Goal: Task Accomplishment & Management: Manage account settings

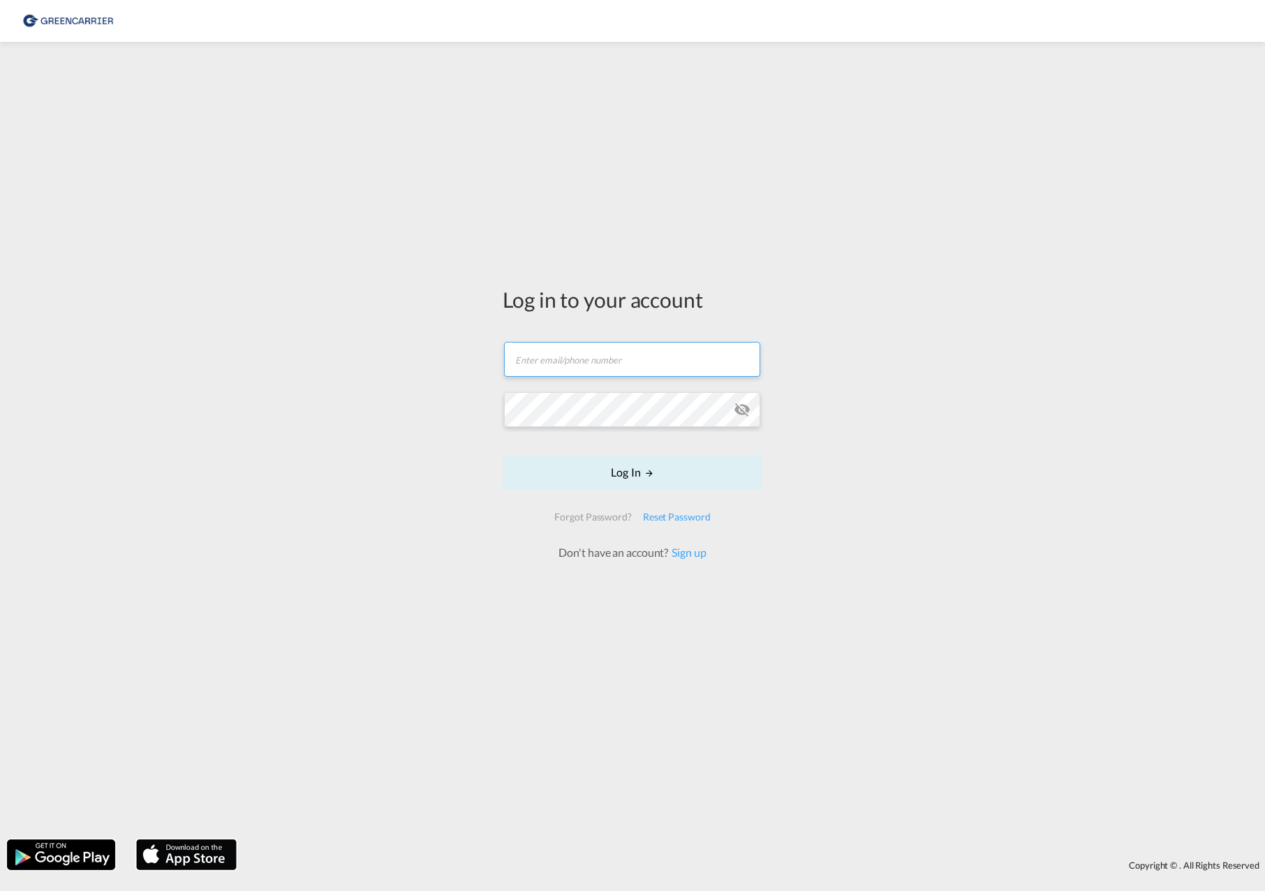
click at [651, 369] on input "text" at bounding box center [632, 359] width 256 height 35
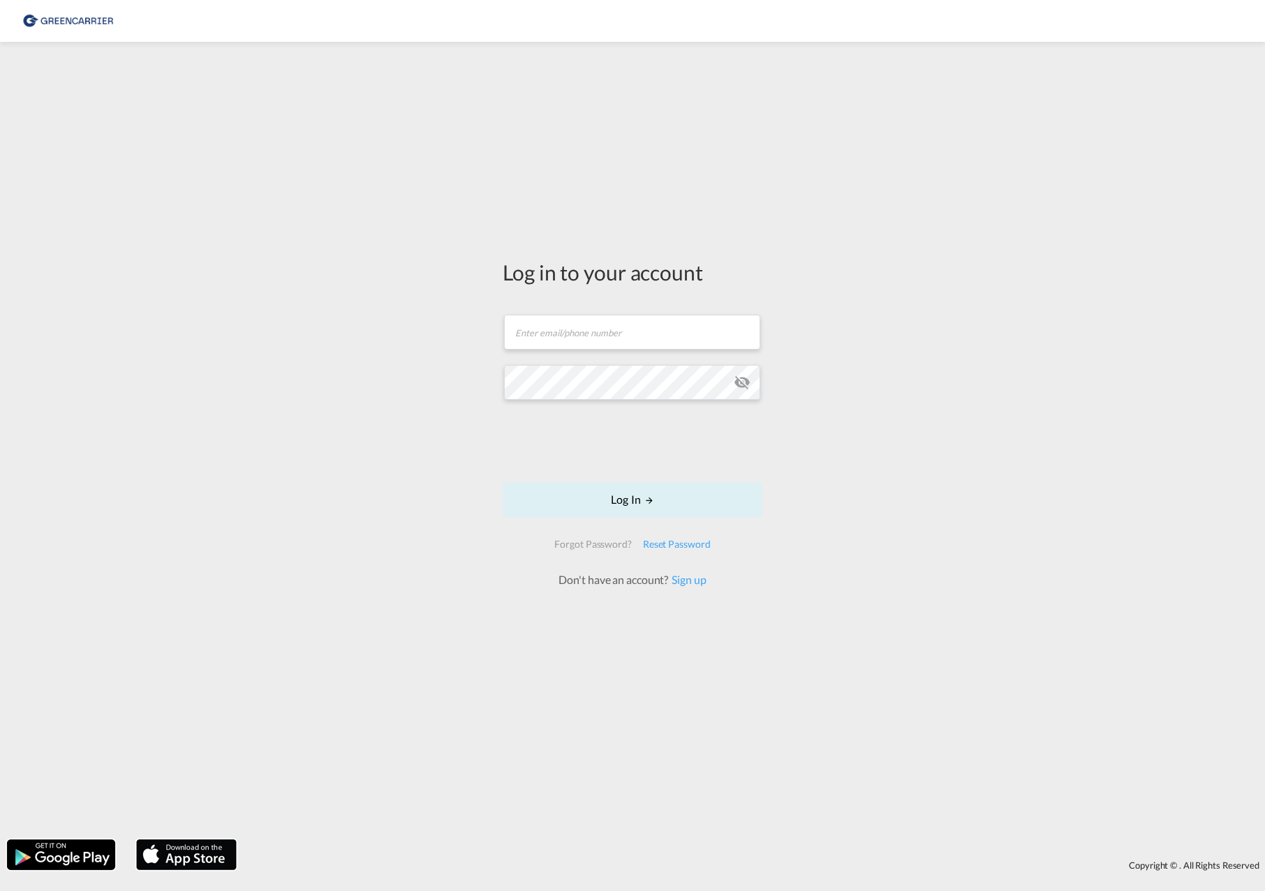
click at [353, 378] on div "Log in to your account Email field is required Password field is required Log I…" at bounding box center [632, 441] width 1265 height 784
click at [700, 589] on link "Sign up" at bounding box center [687, 586] width 38 height 13
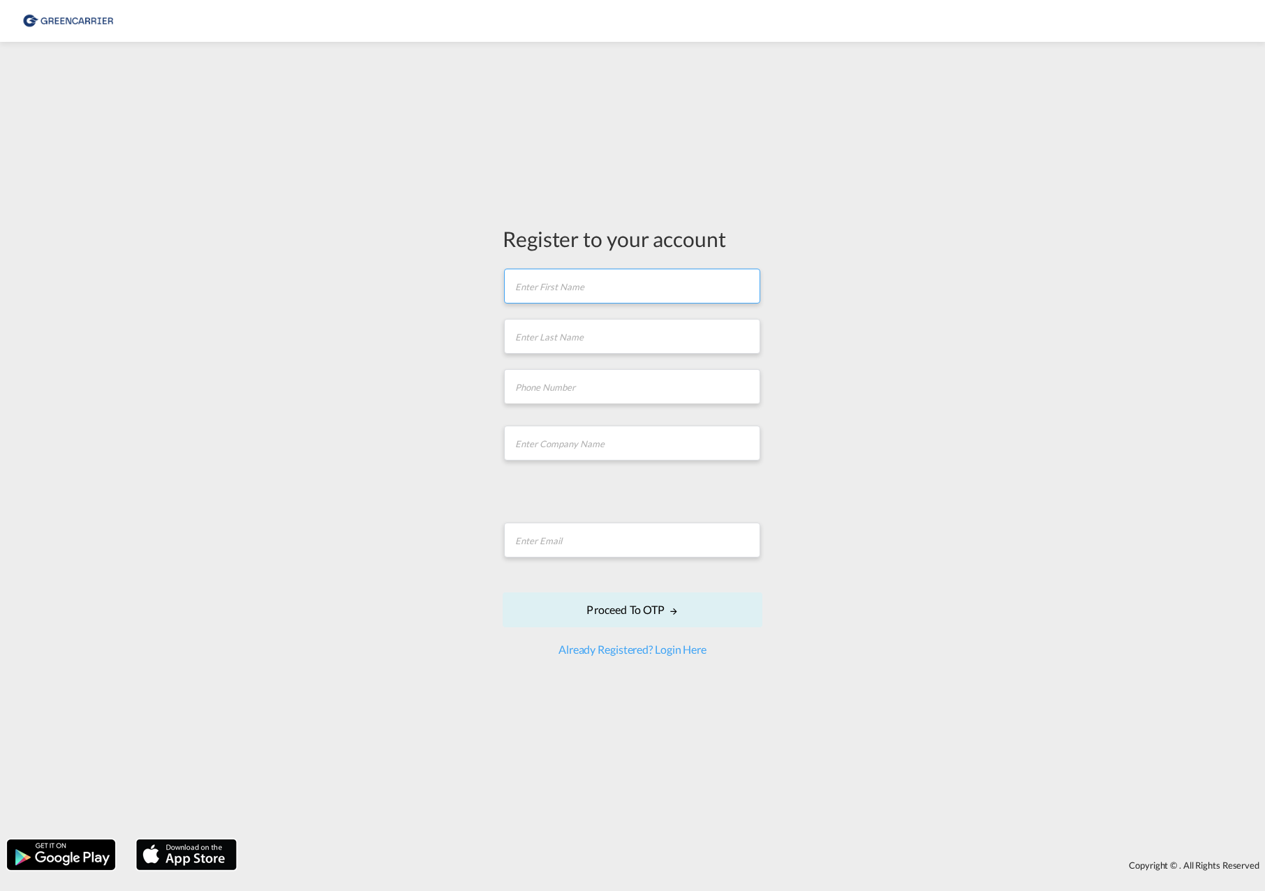
click at [588, 286] on input "text" at bounding box center [632, 286] width 256 height 35
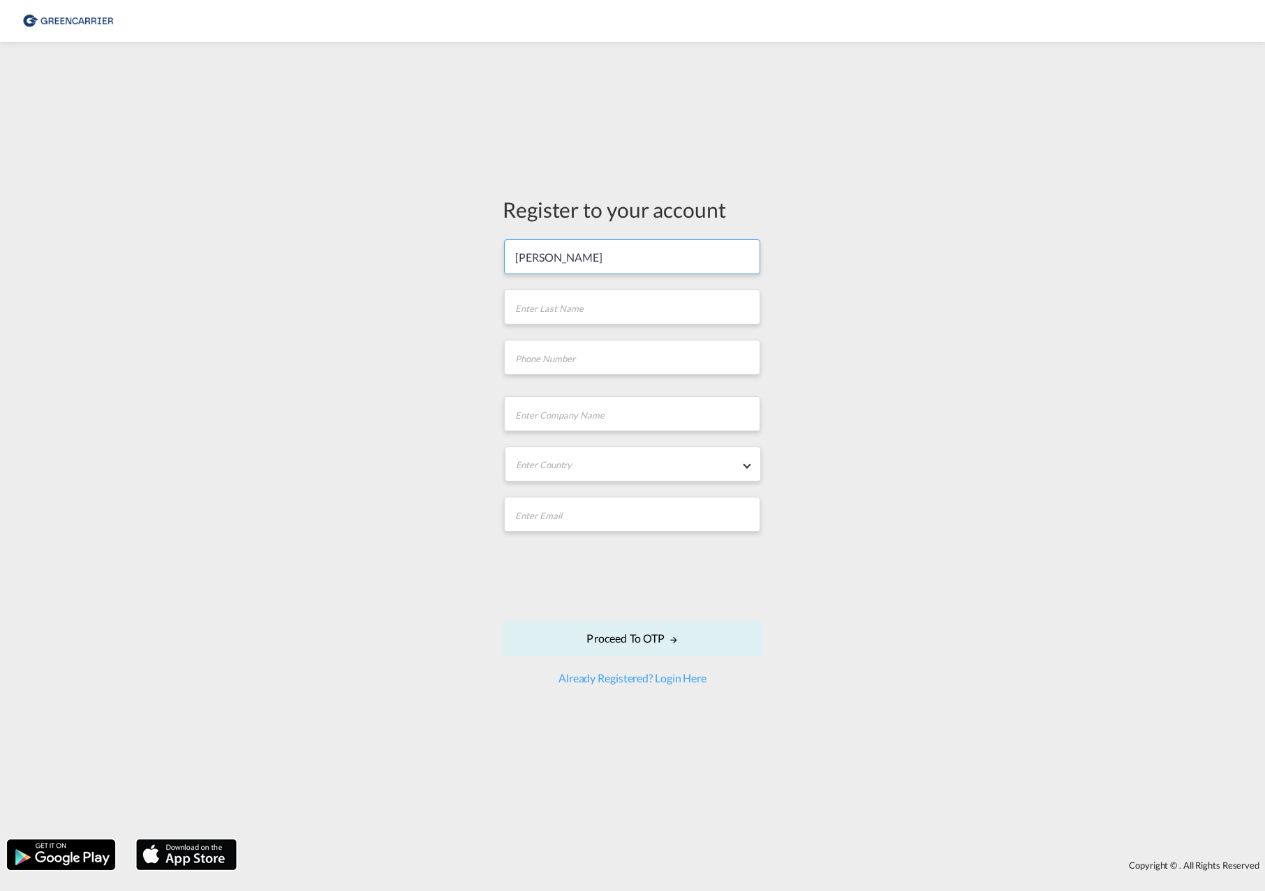
type input "[PERSON_NAME]"
type input "042133026389"
type input "ETS & Scan Global Logistics GmbH"
type input "[EMAIL_ADDRESS][DOMAIN_NAME]"
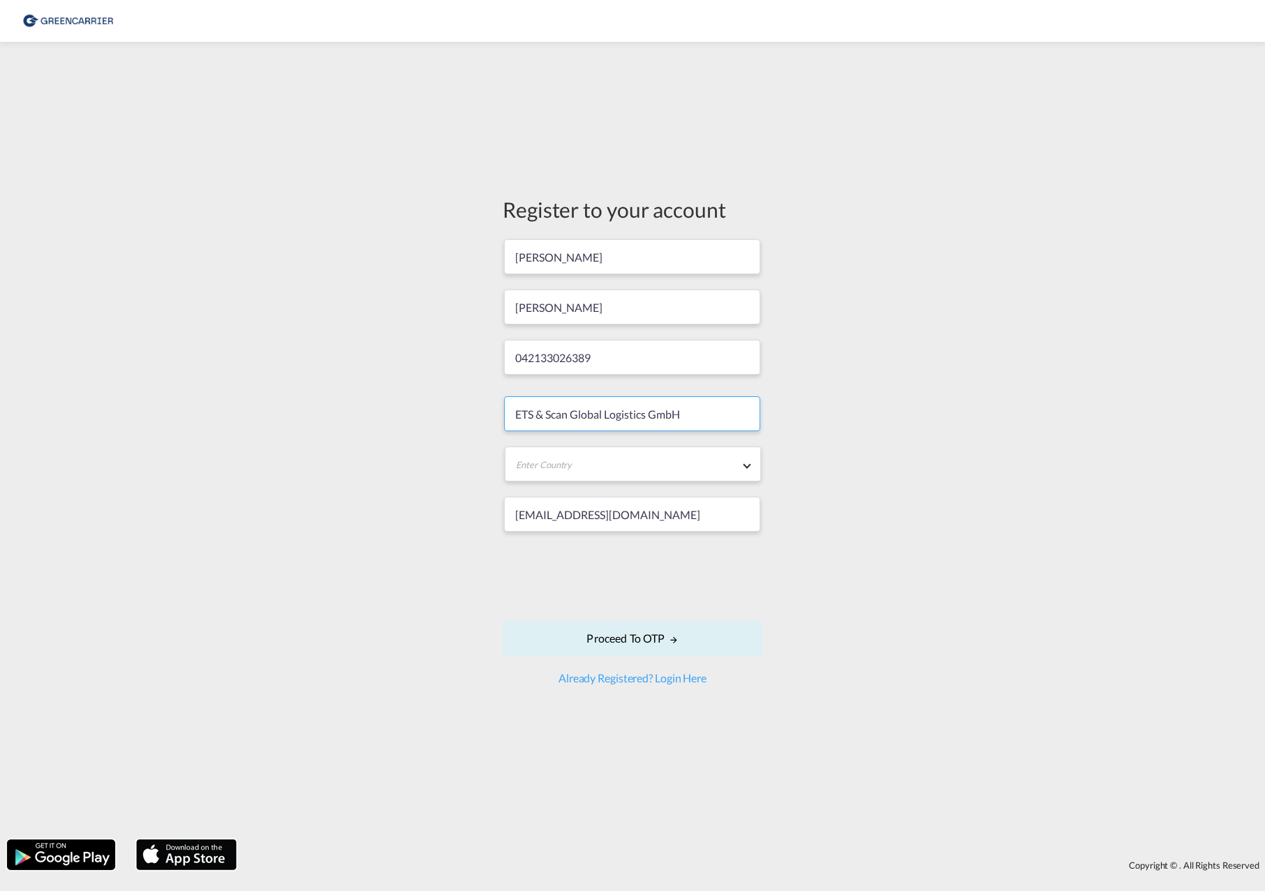
drag, startPoint x: 548, startPoint y: 412, endPoint x: 279, endPoint y: 405, distance: 268.8
click at [279, 406] on div "Register to your account [PERSON_NAME] 042133026389 ETS & Scan Global Logistics…" at bounding box center [632, 441] width 1265 height 784
type input "Scan Global Logistics GmbH"
click at [662, 454] on md-select "Enter Country [GEOGRAPHIC_DATA] [GEOGRAPHIC_DATA] [GEOGRAPHIC_DATA] [US_STATE] …" at bounding box center [633, 464] width 256 height 35
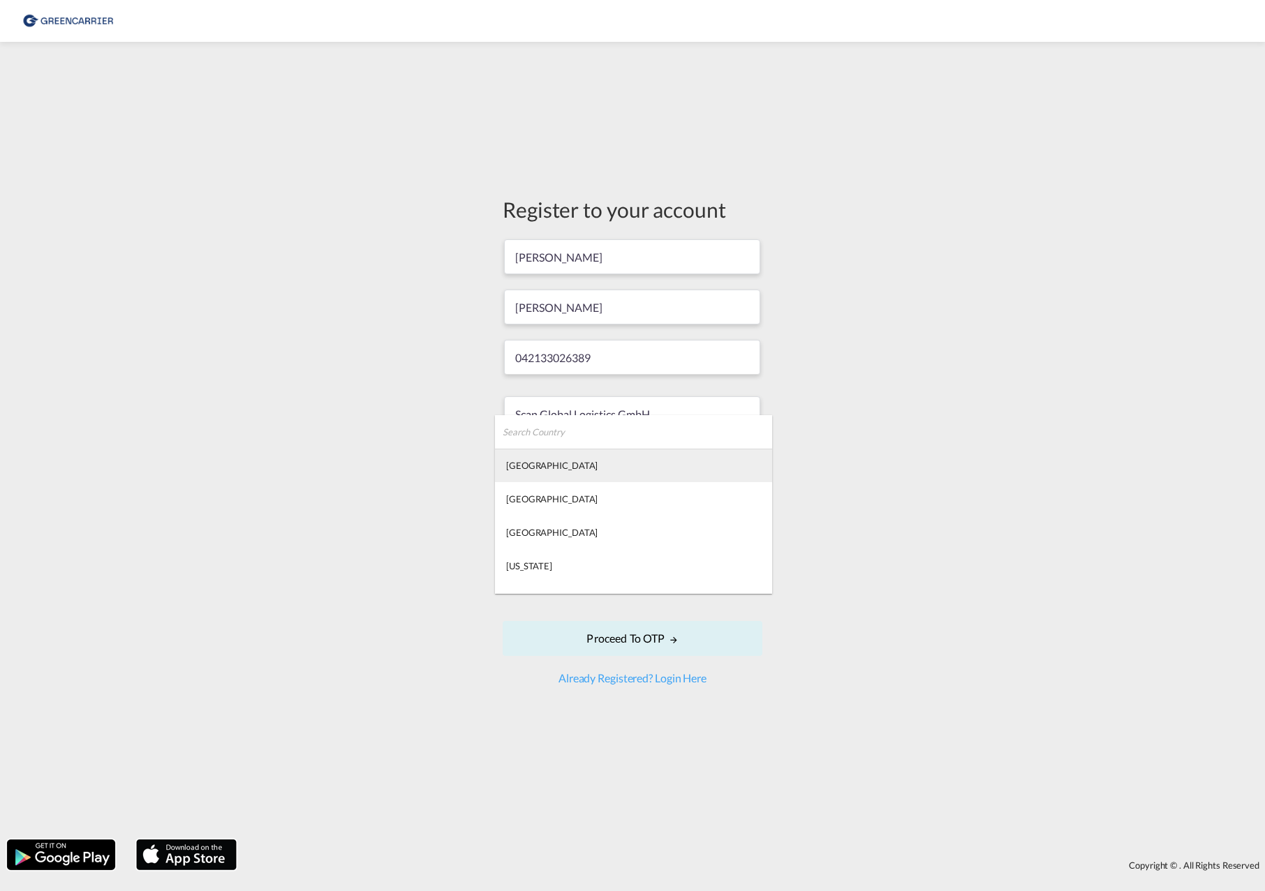
type md-option "[GEOGRAPHIC_DATA]"
type md-option "[US_STATE]"
type md-option "[GEOGRAPHIC_DATA]"
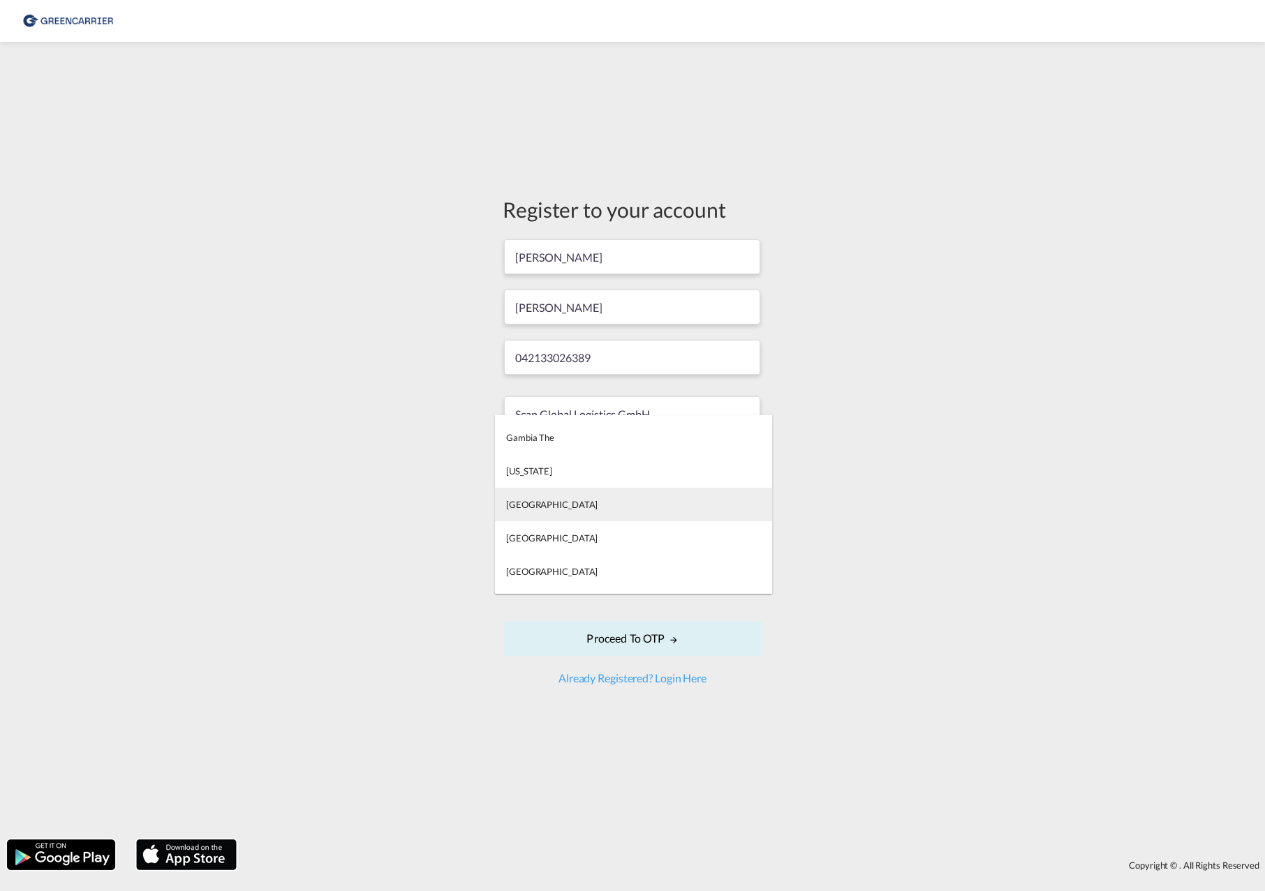
click at [537, 501] on div "[GEOGRAPHIC_DATA]" at bounding box center [551, 504] width 91 height 13
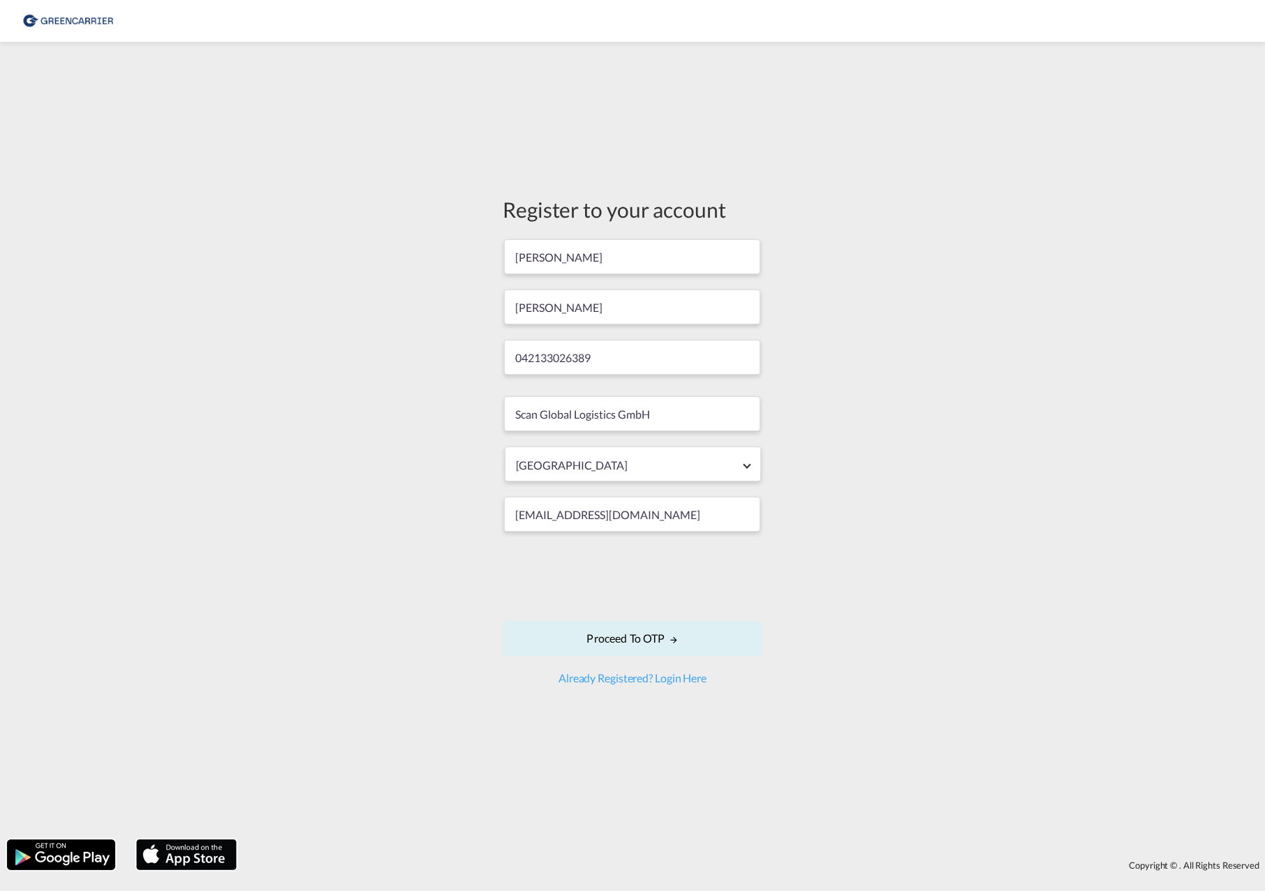
click at [1015, 578] on div "Register to your account [PERSON_NAME] 042133026389 Scan Global Logistics GmbH …" at bounding box center [632, 441] width 1265 height 784
click at [643, 640] on button "Proceed to OTP" at bounding box center [633, 638] width 260 height 35
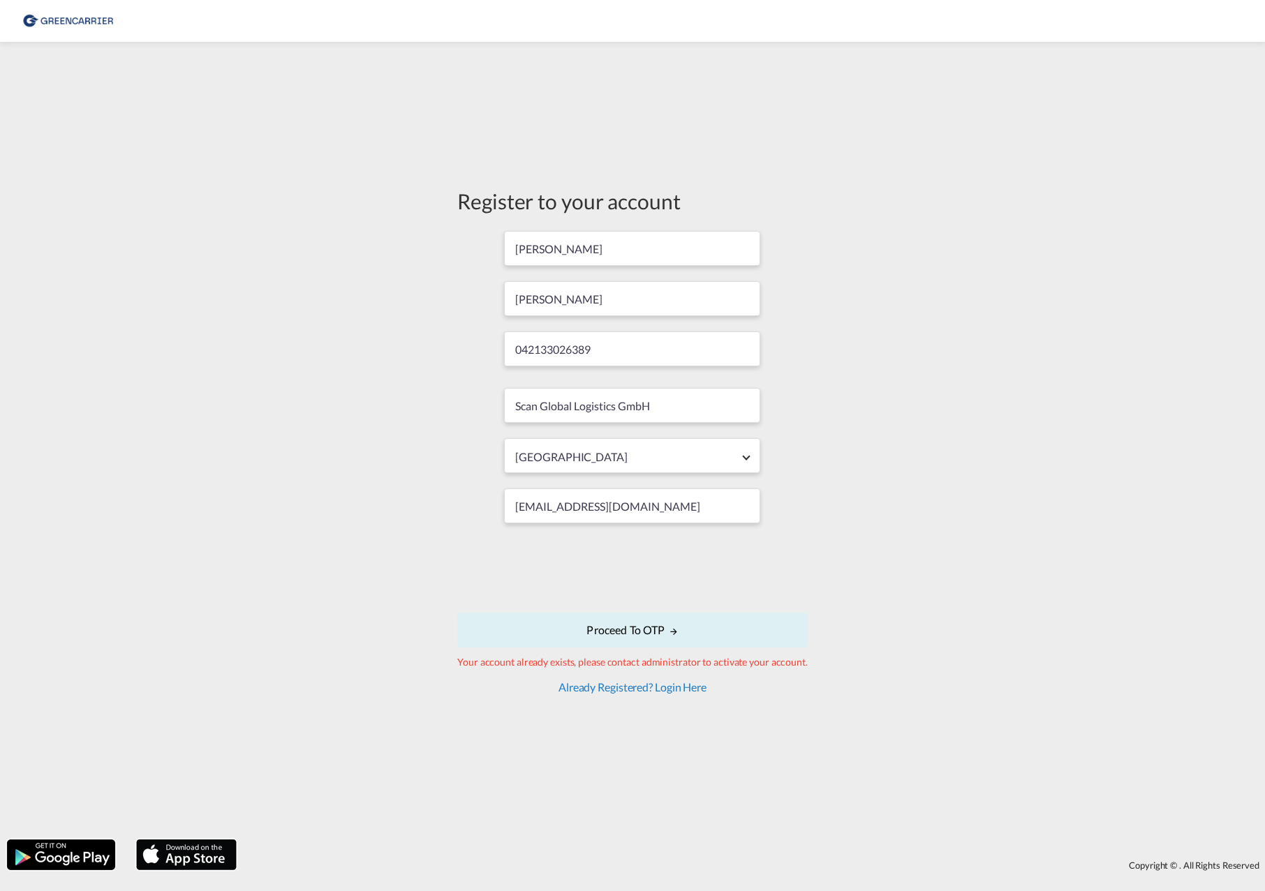
click at [623, 685] on link "Already Registered? Login Here" at bounding box center [632, 686] width 148 height 13
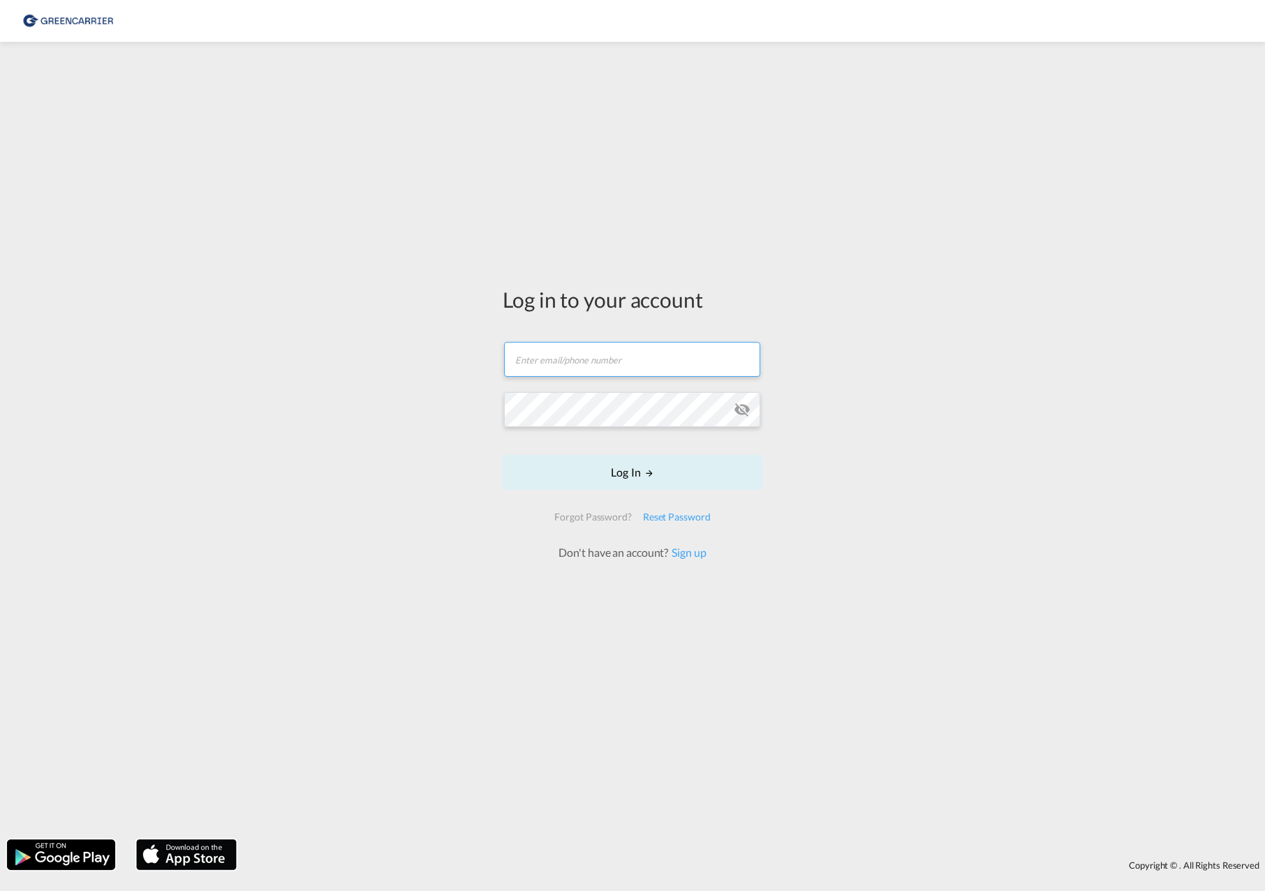
click at [599, 360] on input "text" at bounding box center [632, 359] width 256 height 35
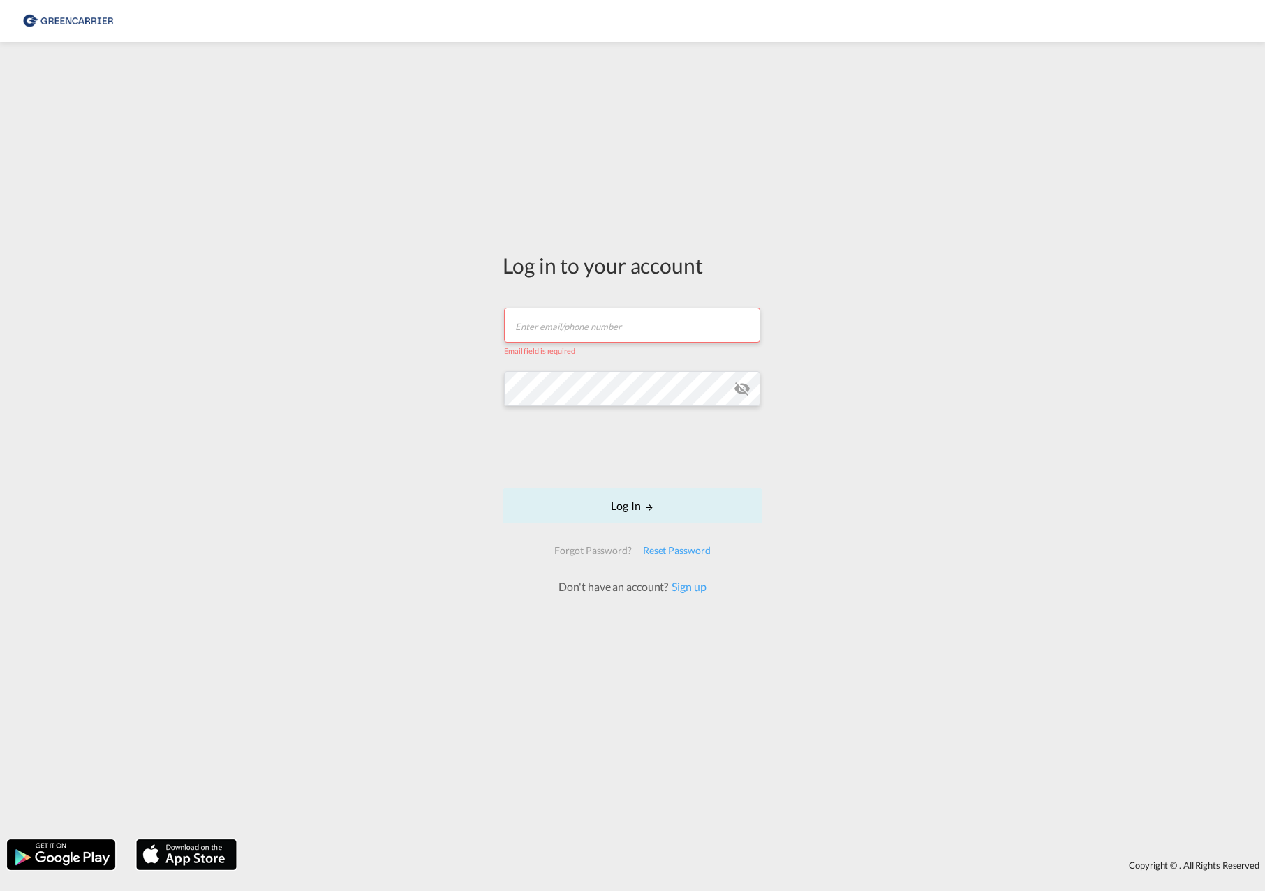
click at [557, 331] on input "text" at bounding box center [632, 325] width 256 height 35
type input "[EMAIL_ADDRESS][DOMAIN_NAME]"
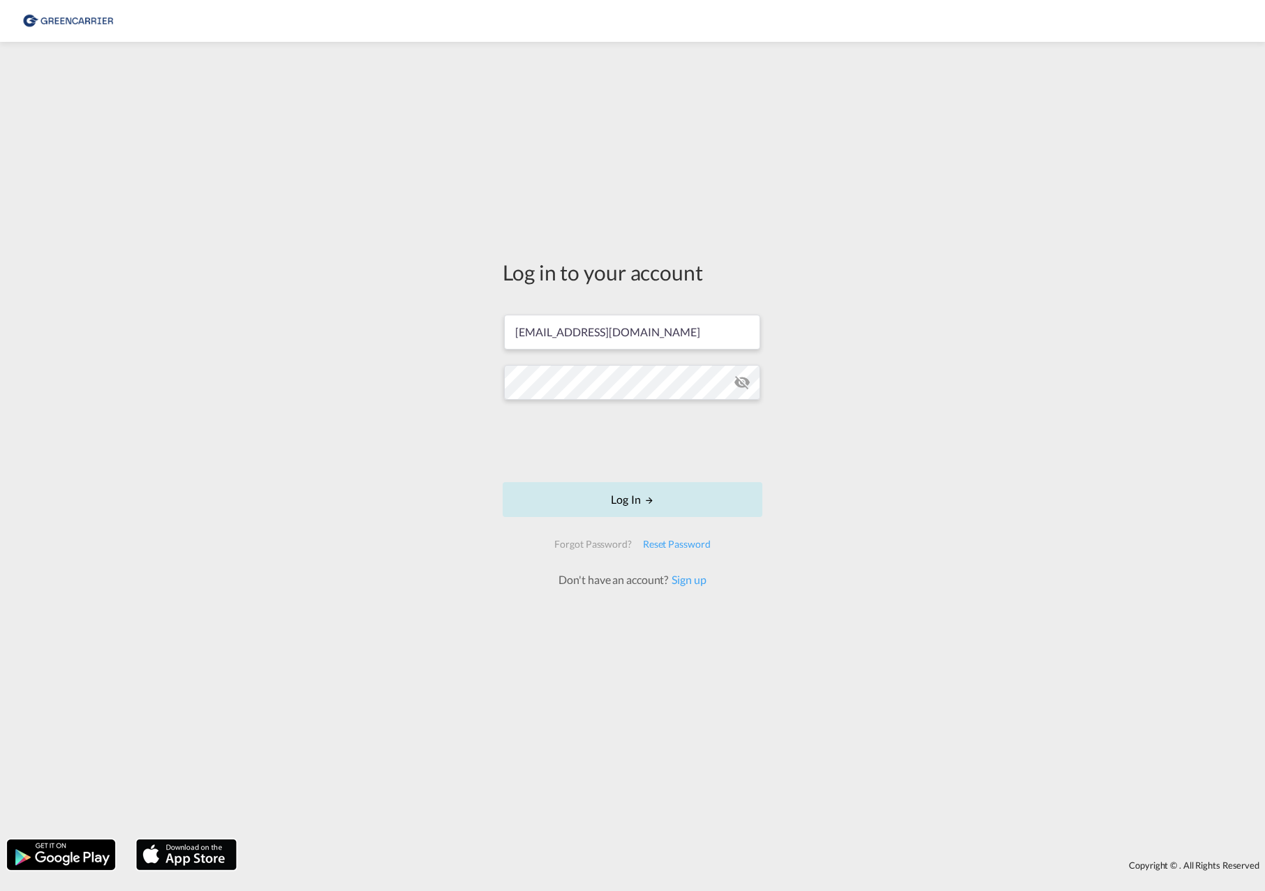
click at [576, 498] on button "Log In" at bounding box center [633, 499] width 260 height 35
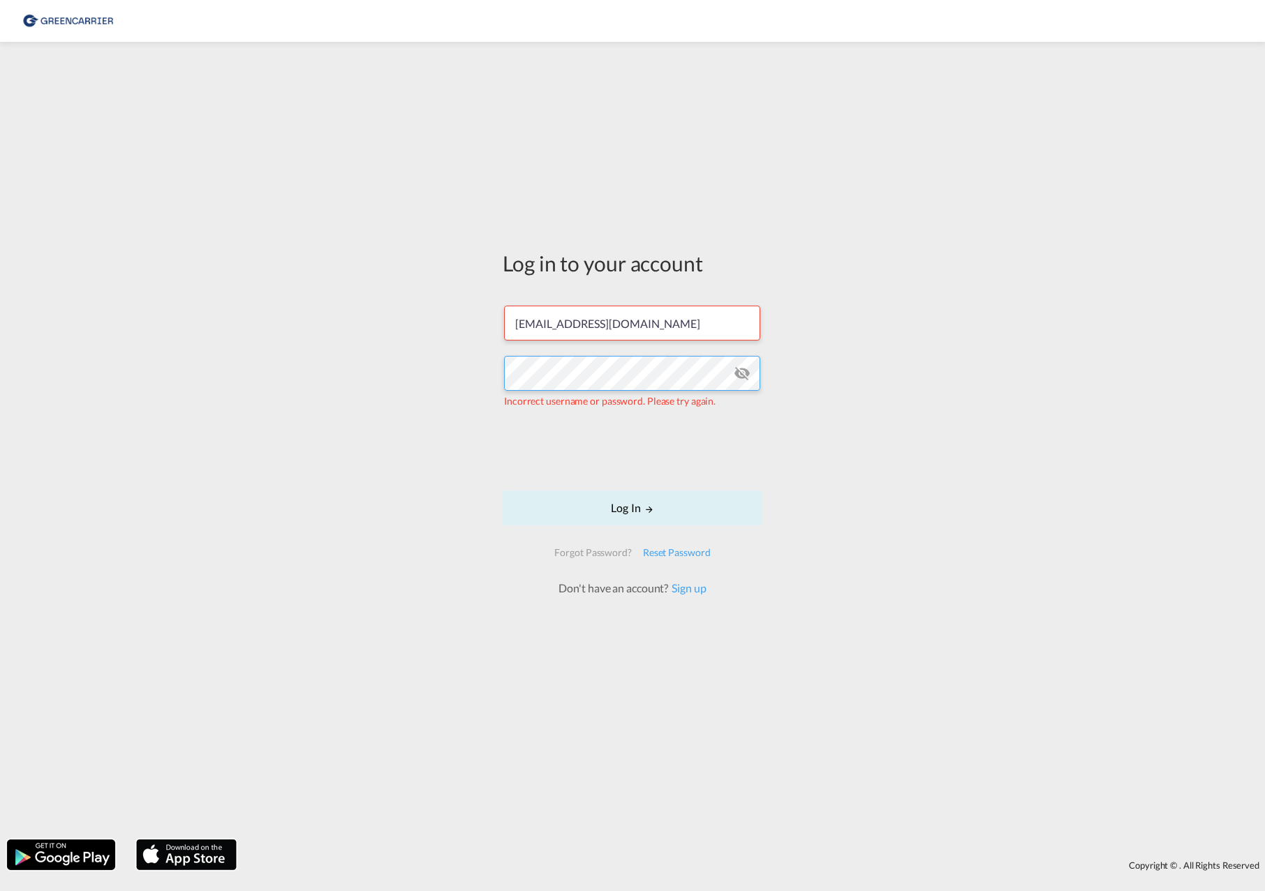
click at [265, 371] on div "Log in to your account [EMAIL_ADDRESS][DOMAIN_NAME] Incorrect username or passw…" at bounding box center [632, 441] width 1265 height 784
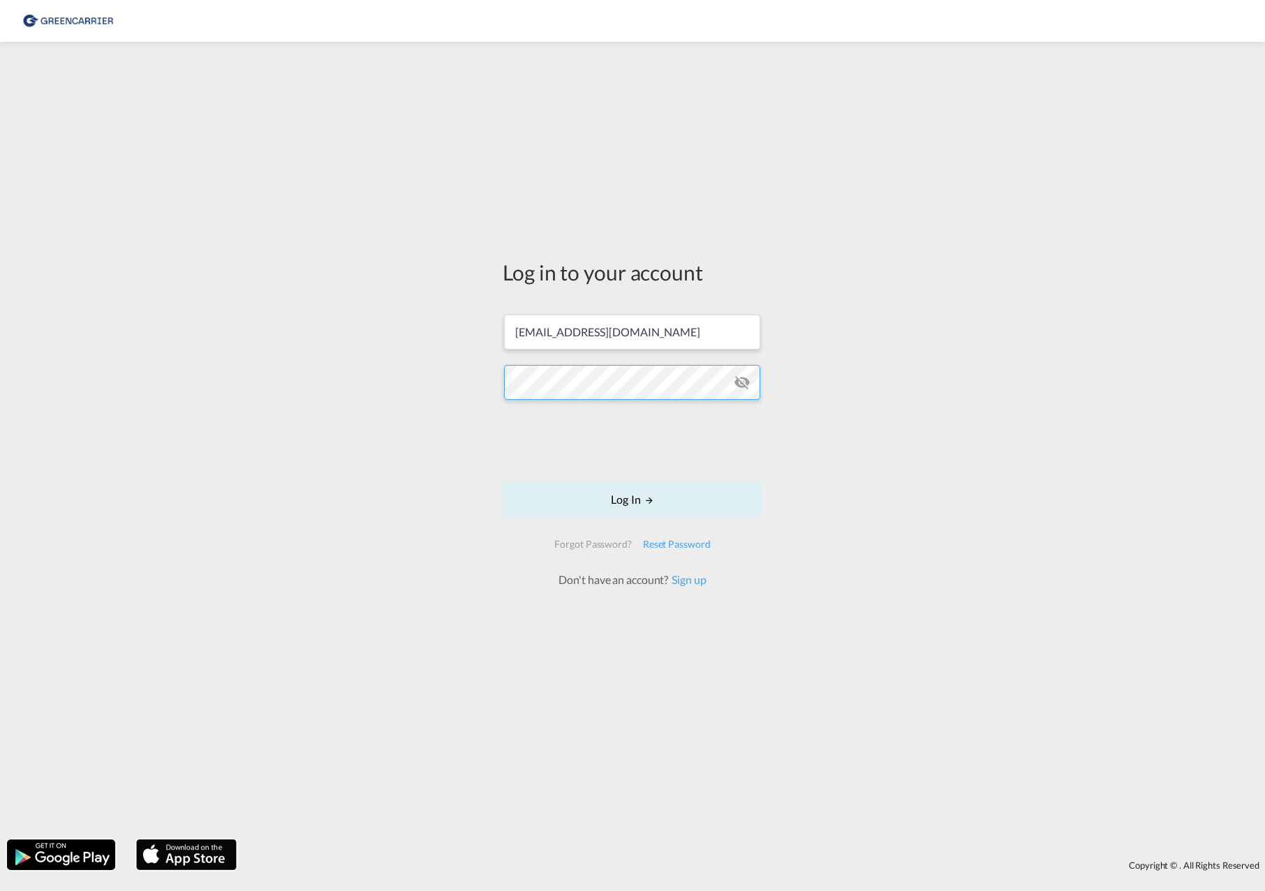
click at [503, 482] on button "Log In" at bounding box center [633, 499] width 260 height 35
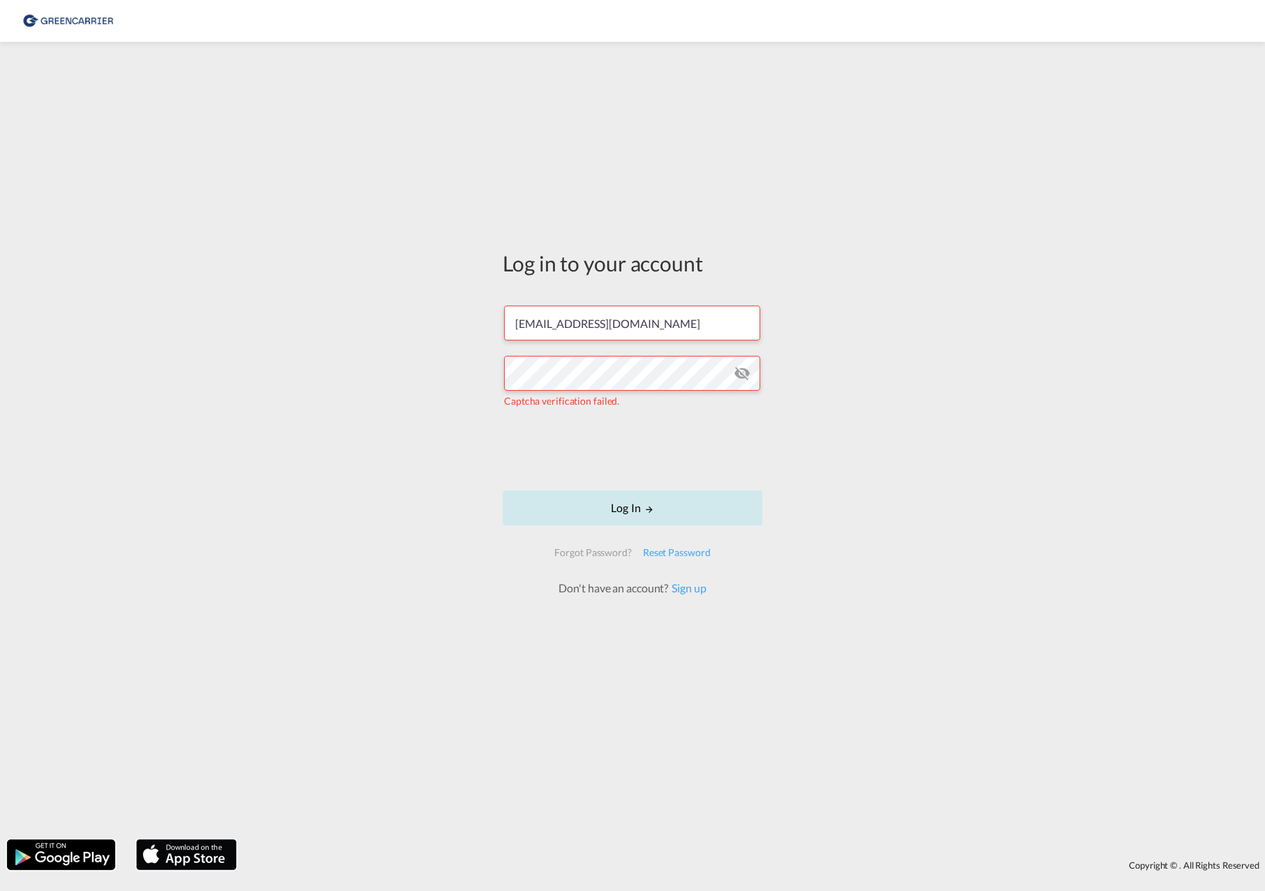
click at [577, 507] on button "Log In" at bounding box center [633, 508] width 260 height 35
click at [669, 555] on div "Reset Password" at bounding box center [676, 552] width 79 height 25
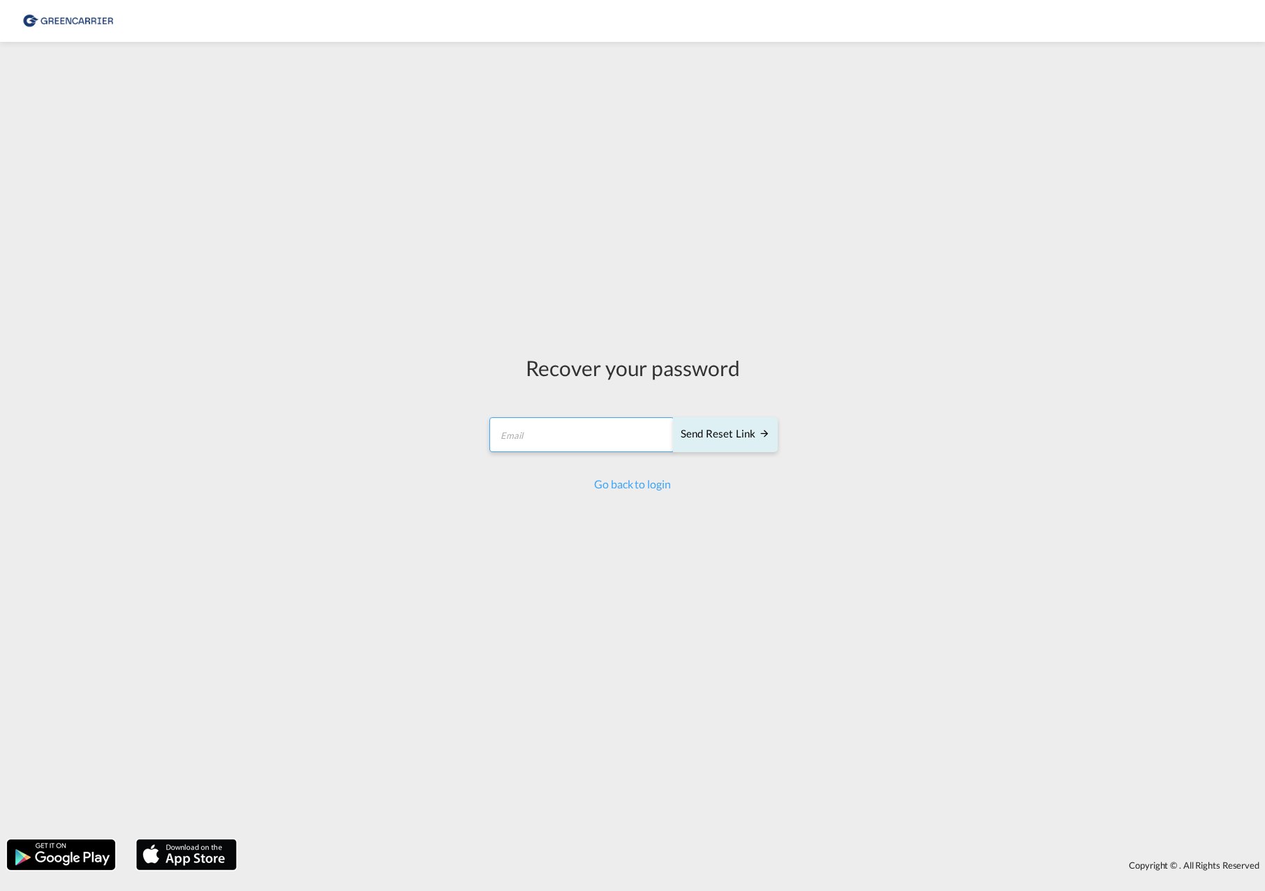
click at [535, 421] on input "email" at bounding box center [581, 434] width 185 height 35
type input "[EMAIL_ADDRESS][DOMAIN_NAME]"
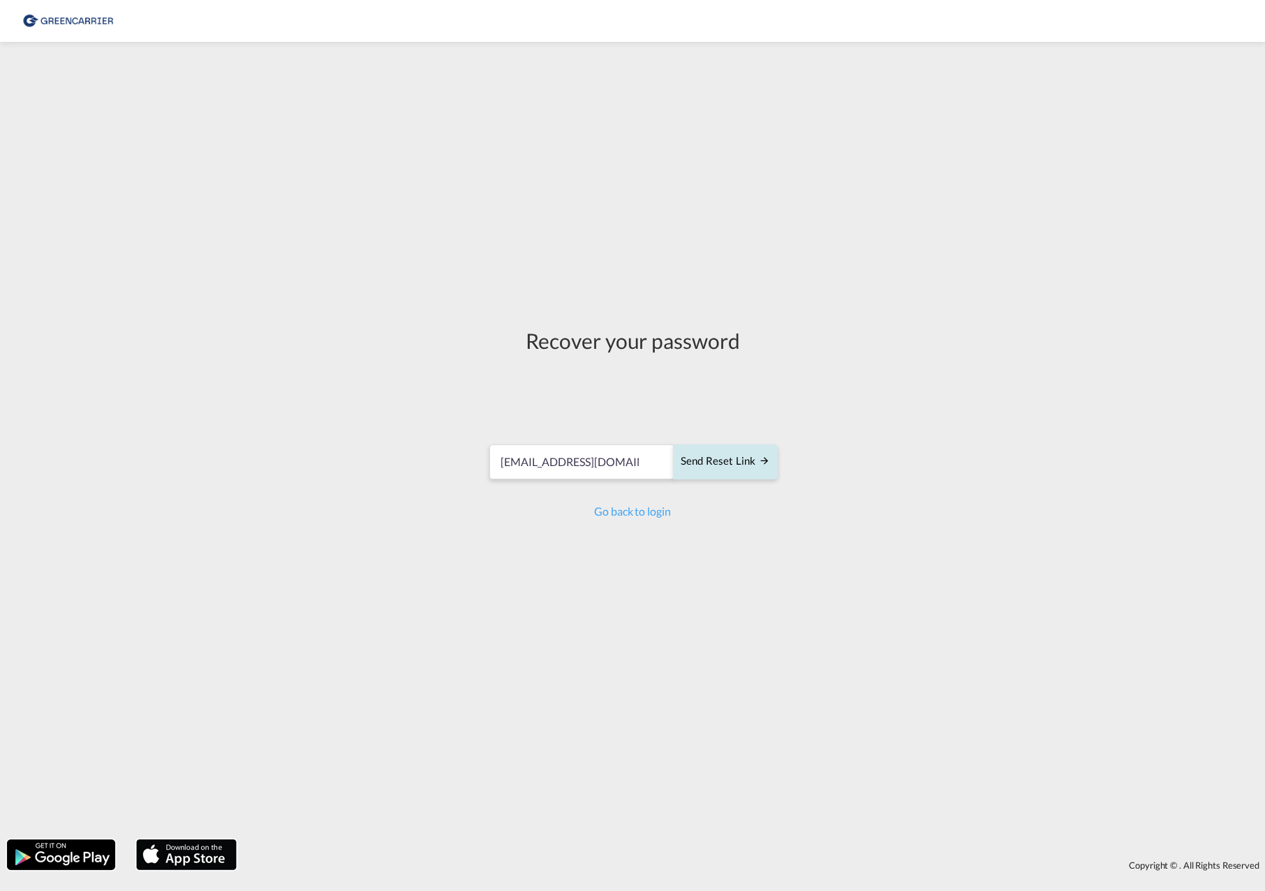
click at [757, 465] on div "Send reset link" at bounding box center [724, 462] width 89 height 16
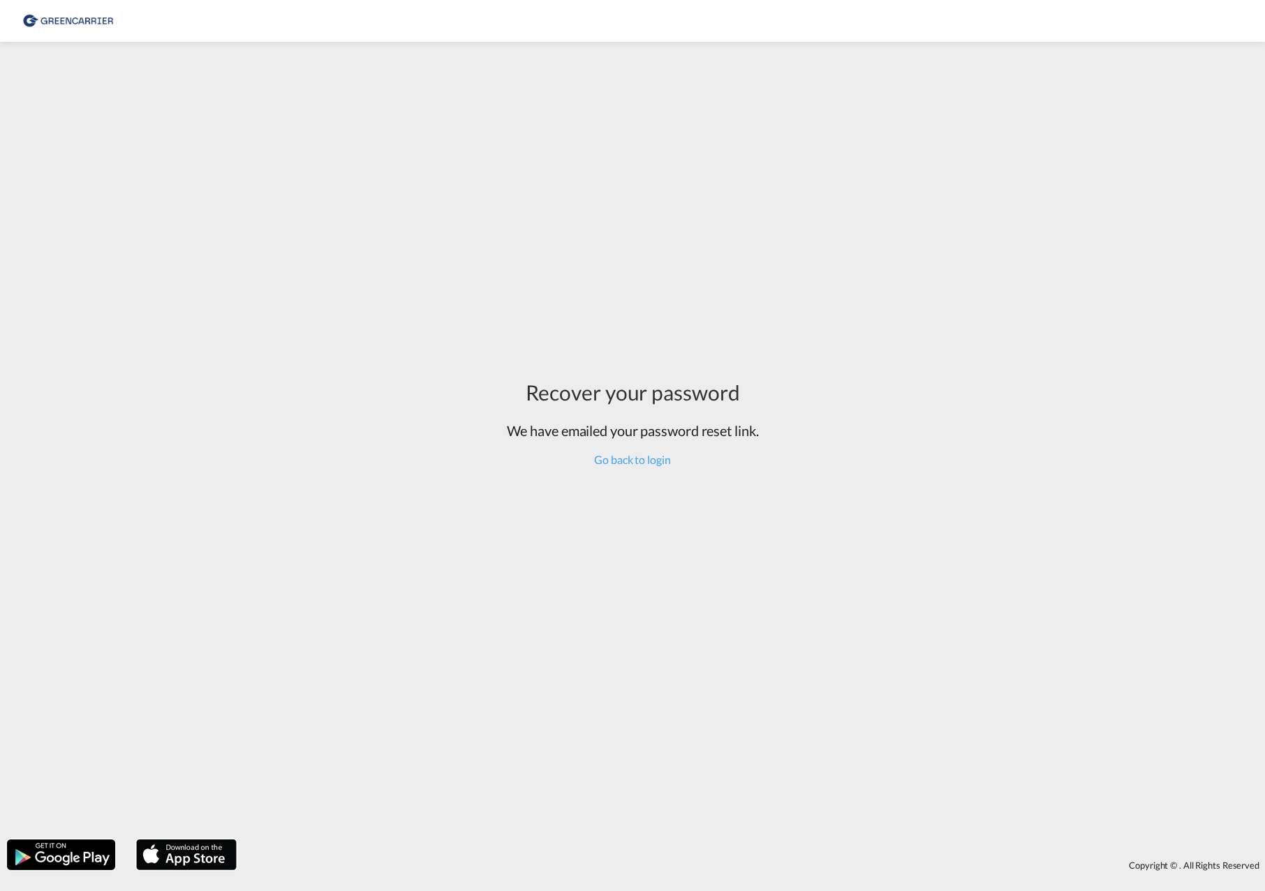
click at [881, 473] on div "Recover your password We have emailed your password reset link. Go back to login" at bounding box center [632, 441] width 1265 height 784
